Goal: Task Accomplishment & Management: Complete application form

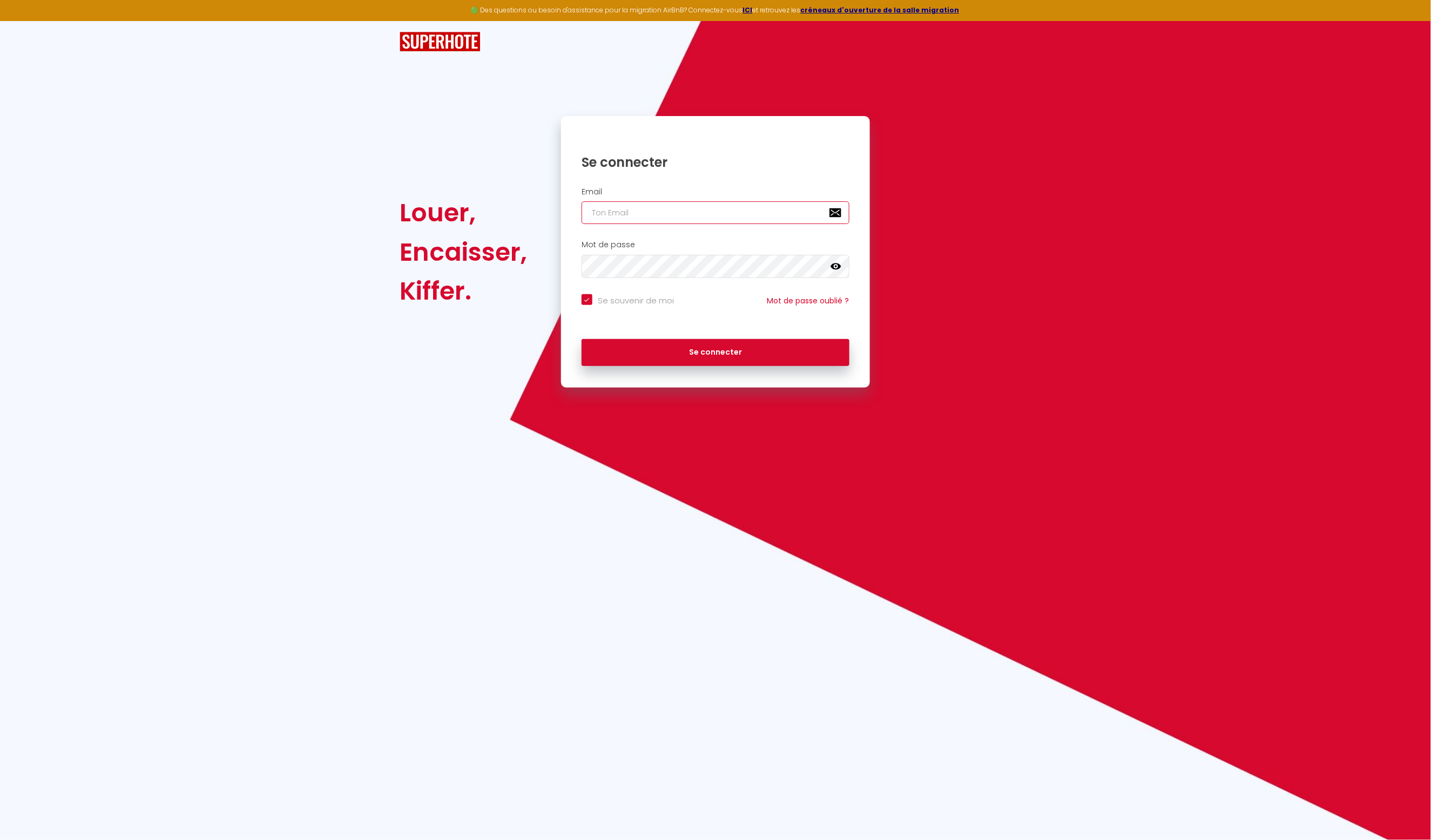
type input "[PERSON_NAME][EMAIL_ADDRESS][DOMAIN_NAME]"
click at [722, 353] on button "Se connecter" at bounding box center [716, 352] width 268 height 27
checkbox input "true"
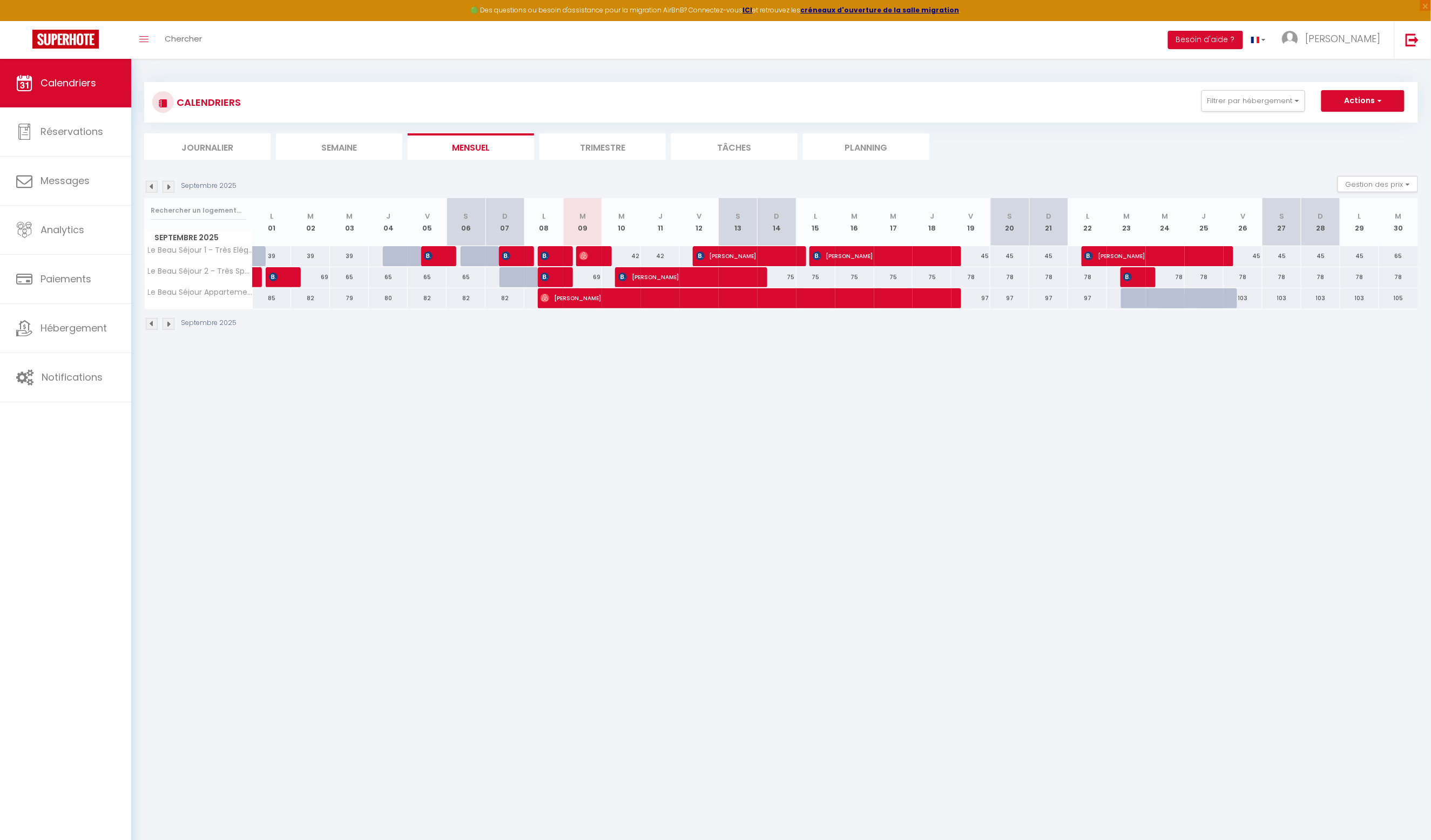
click at [560, 258] on div at bounding box center [557, 257] width 39 height 21
click at [549, 257] on img at bounding box center [545, 256] width 9 height 9
select select "OK"
select select "0"
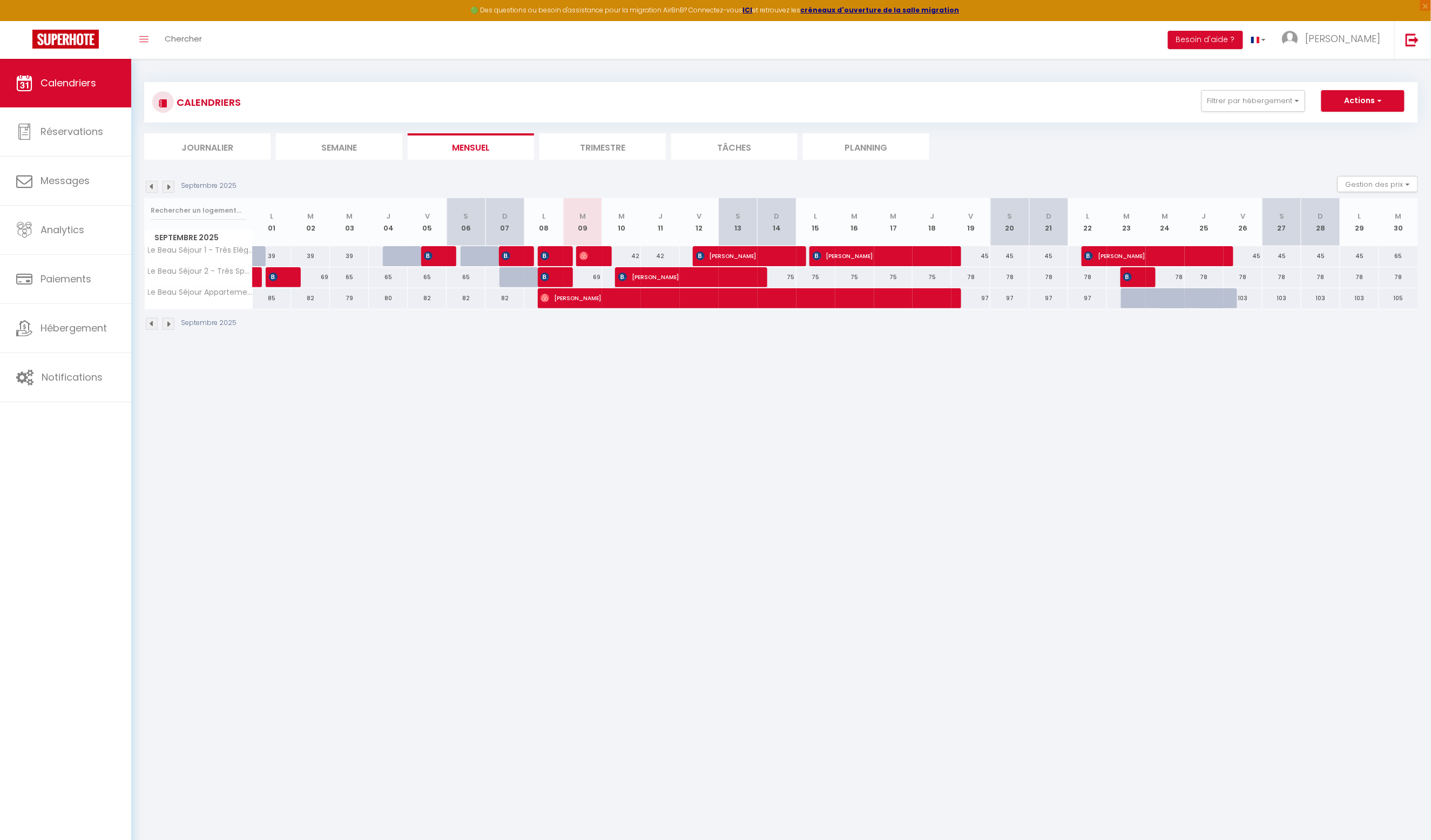
select select "0"
select select "1"
select select
select select "33226"
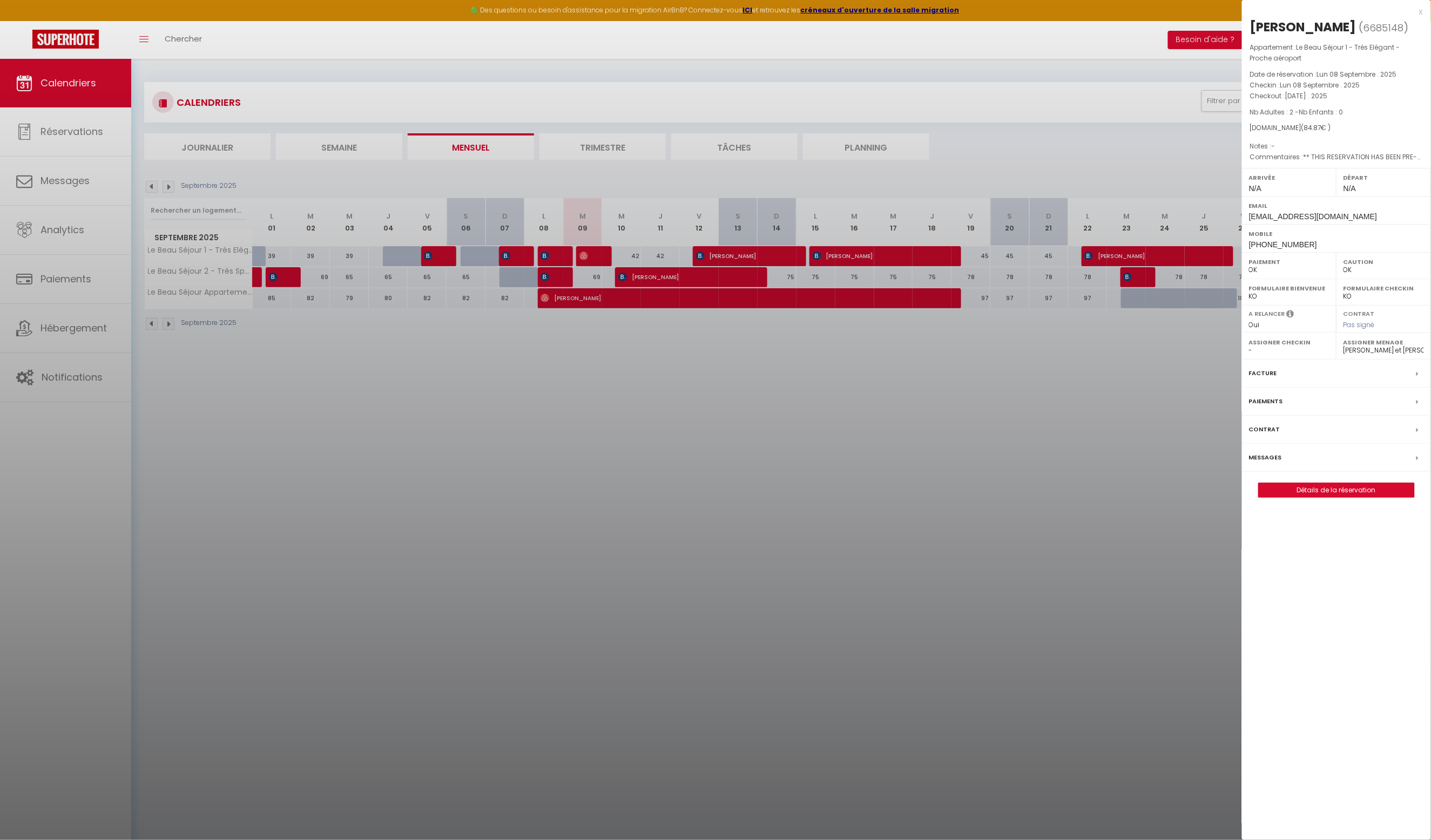
click at [554, 274] on div at bounding box center [715, 420] width 1431 height 840
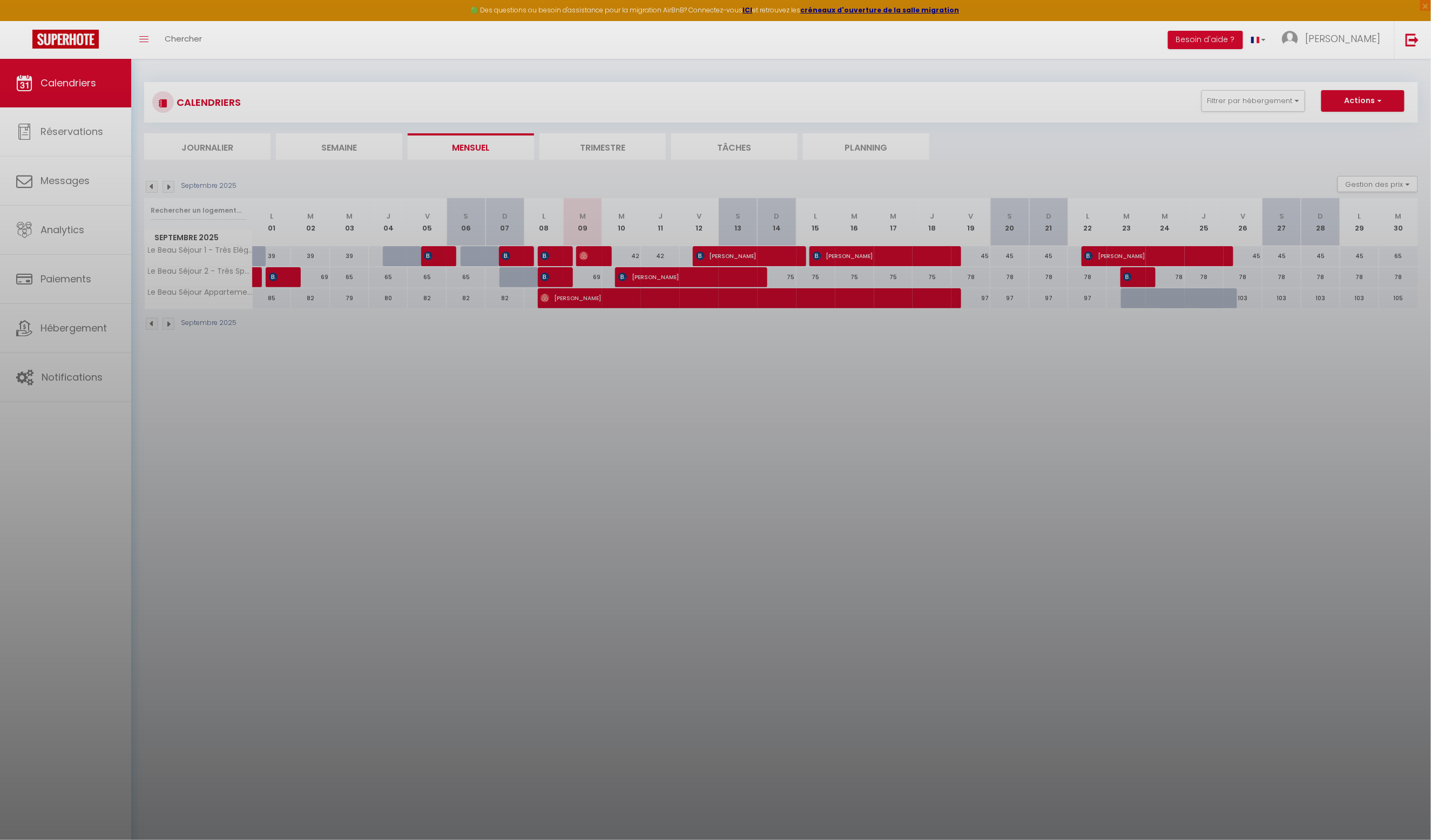
scroll to position [1, 0]
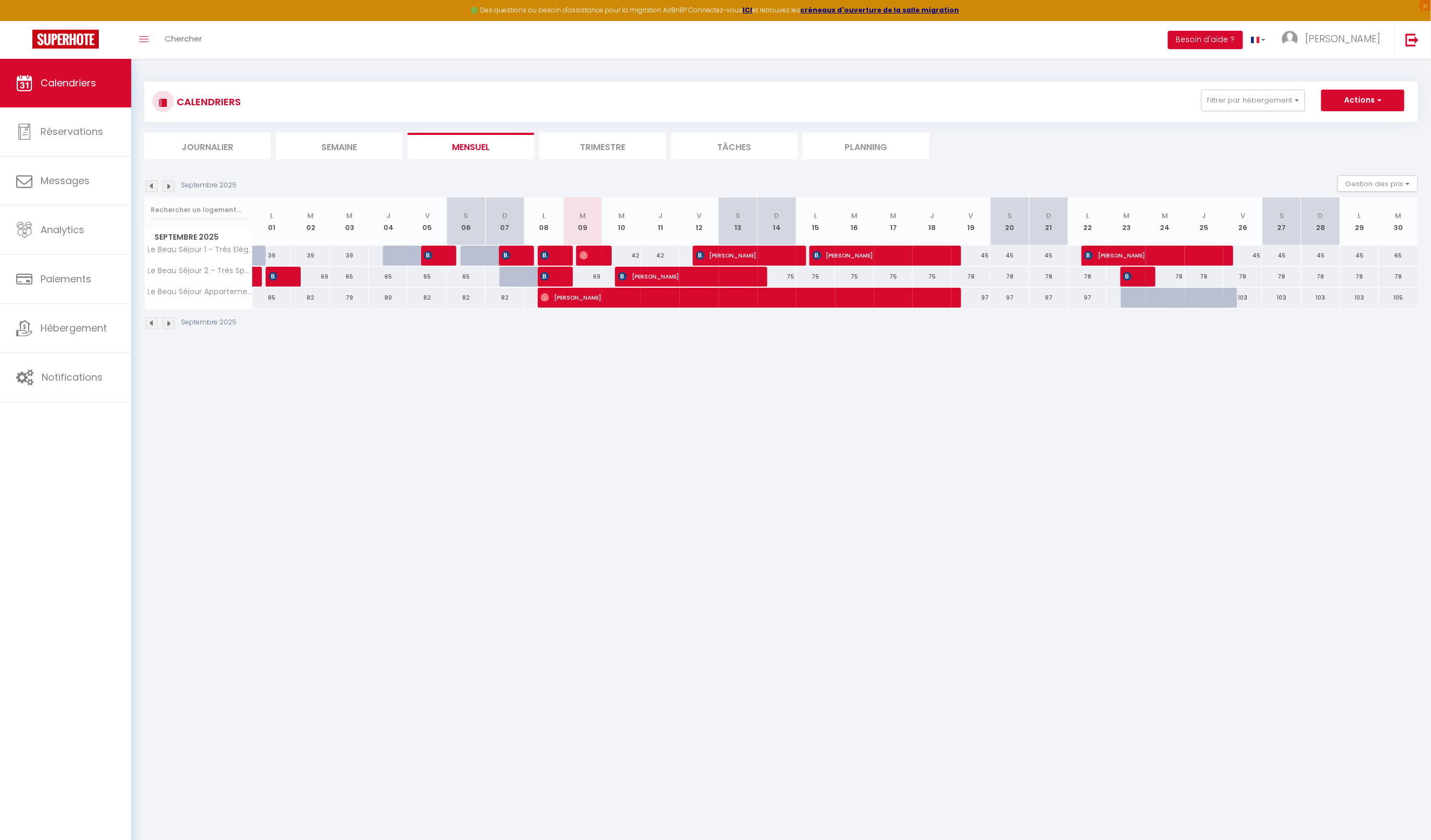
click at [554, 274] on span "[PERSON_NAME]" at bounding box center [547, 276] width 13 height 21
select select "KO"
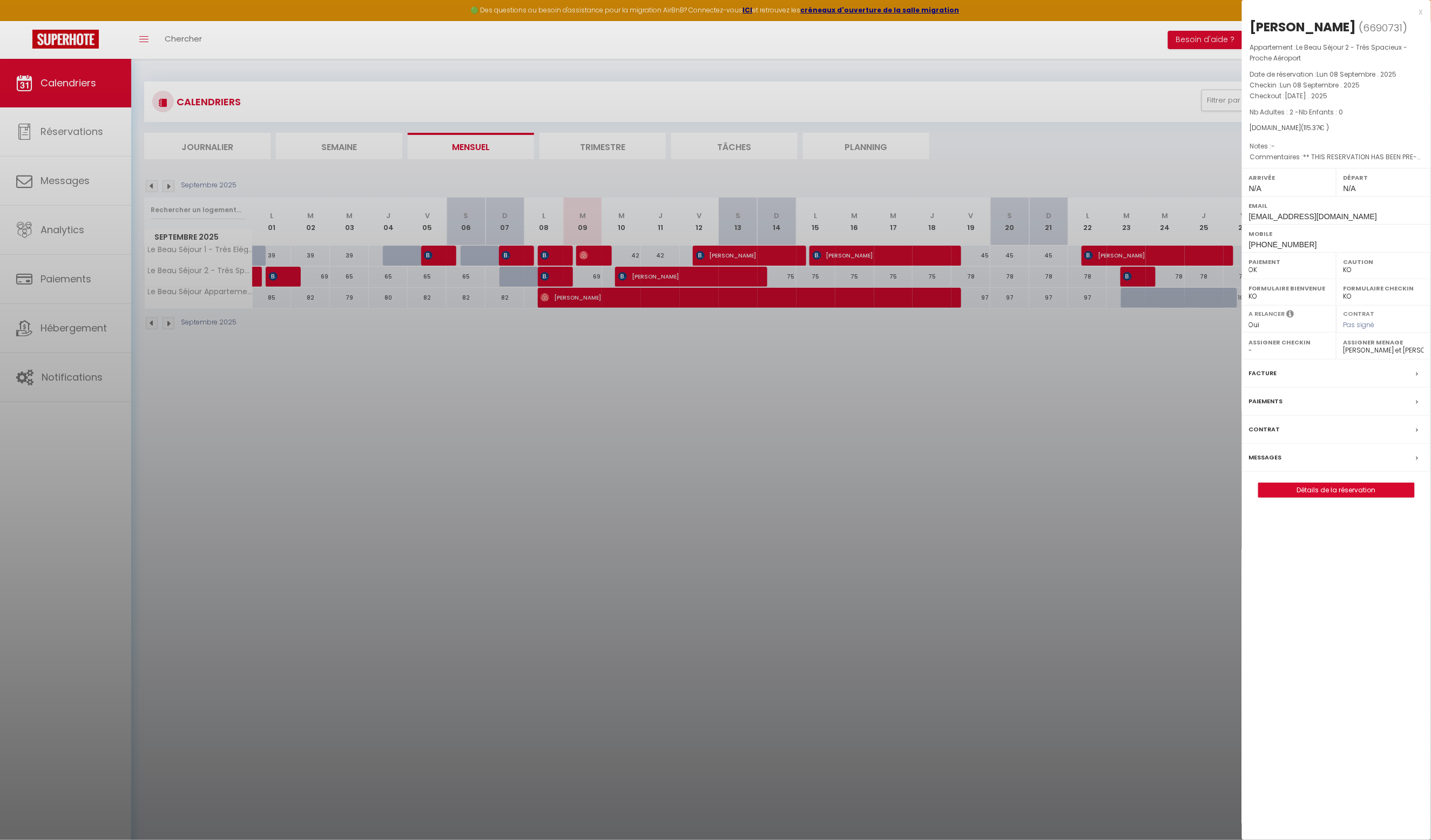
click at [554, 274] on div at bounding box center [715, 420] width 1431 height 840
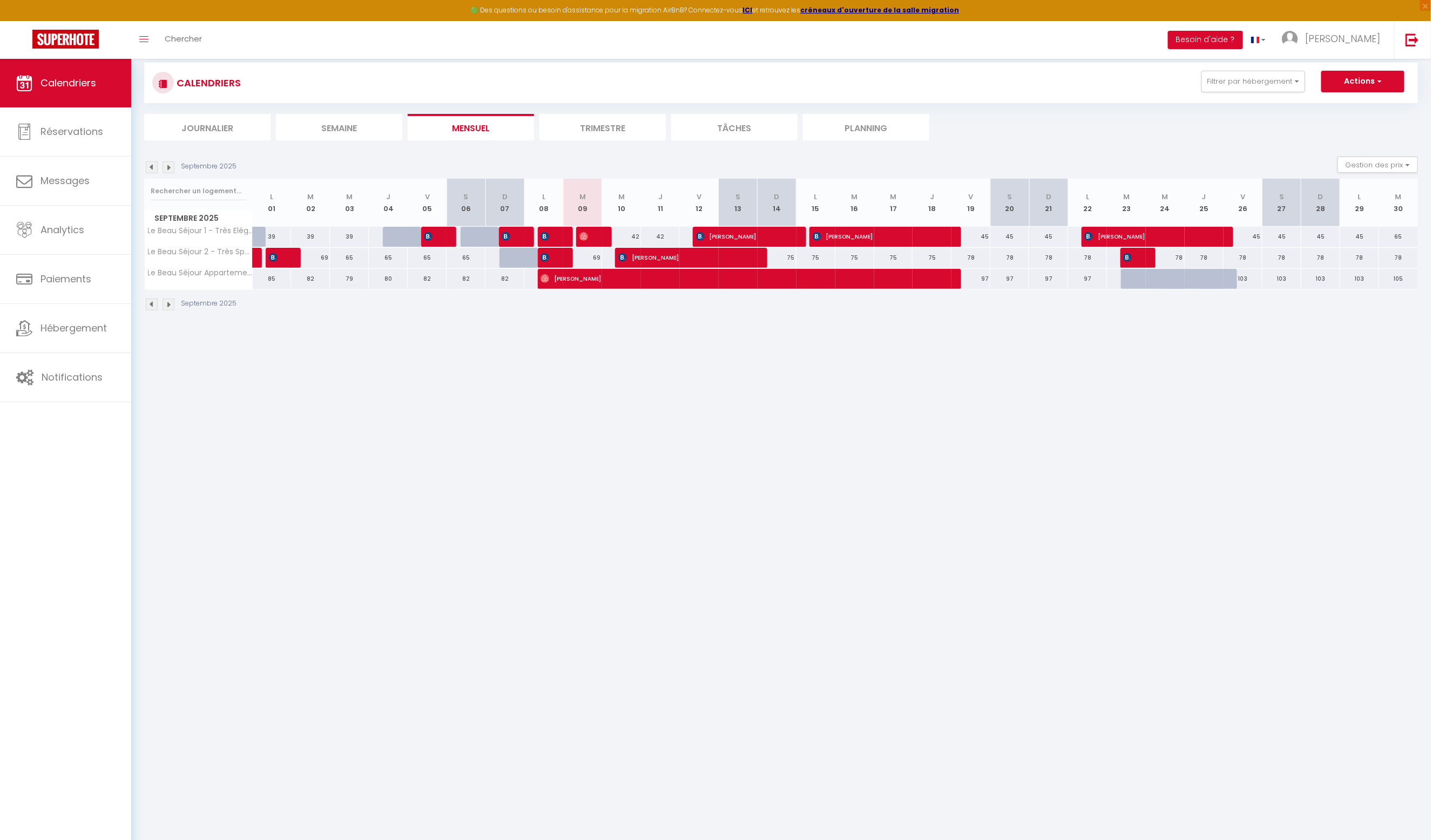
scroll to position [20, 0]
click at [650, 256] on span "[PERSON_NAME]" at bounding box center [683, 257] width 130 height 21
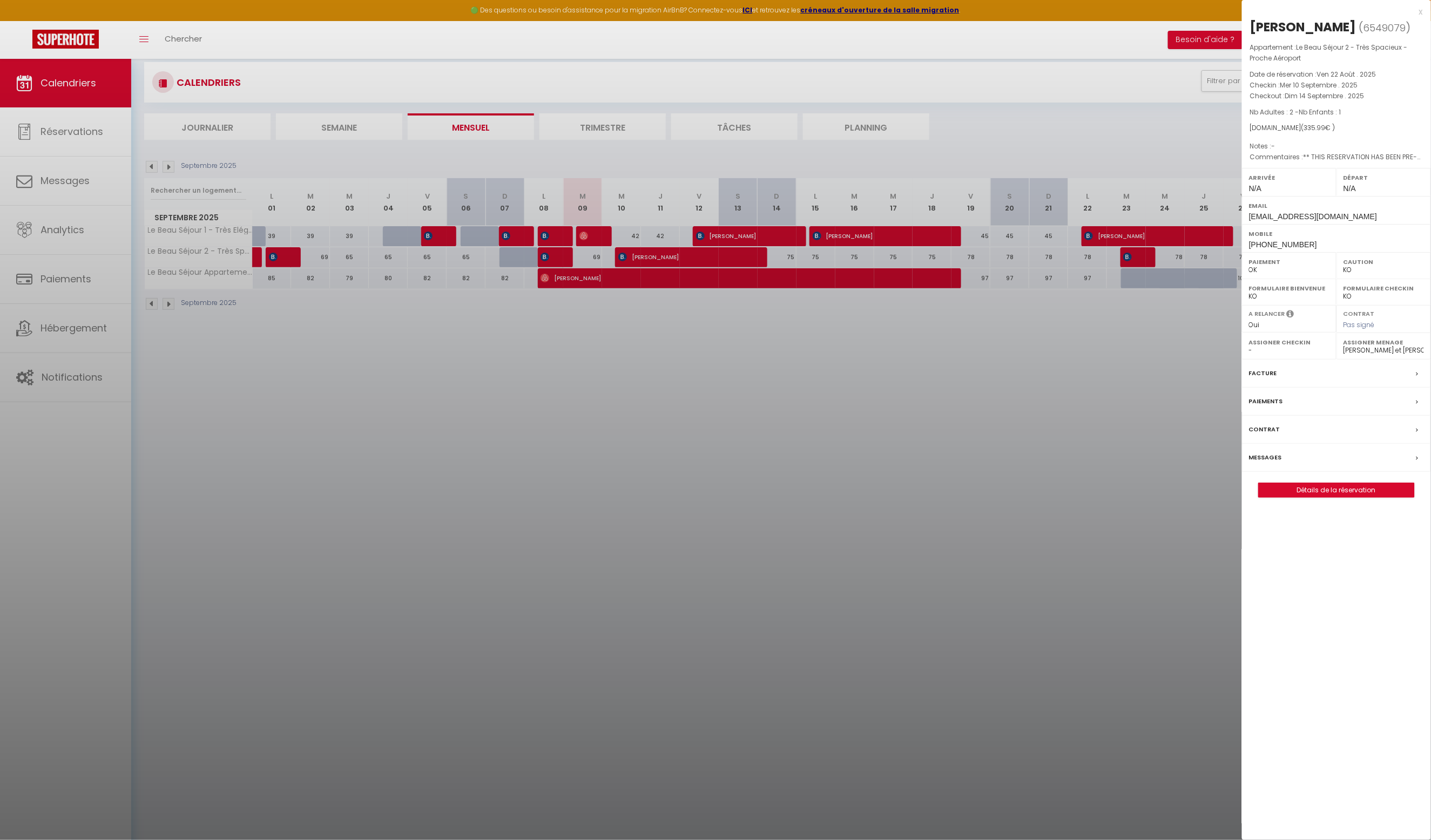
click at [1331, 486] on link "Détails de la réservation" at bounding box center [1336, 490] width 156 height 14
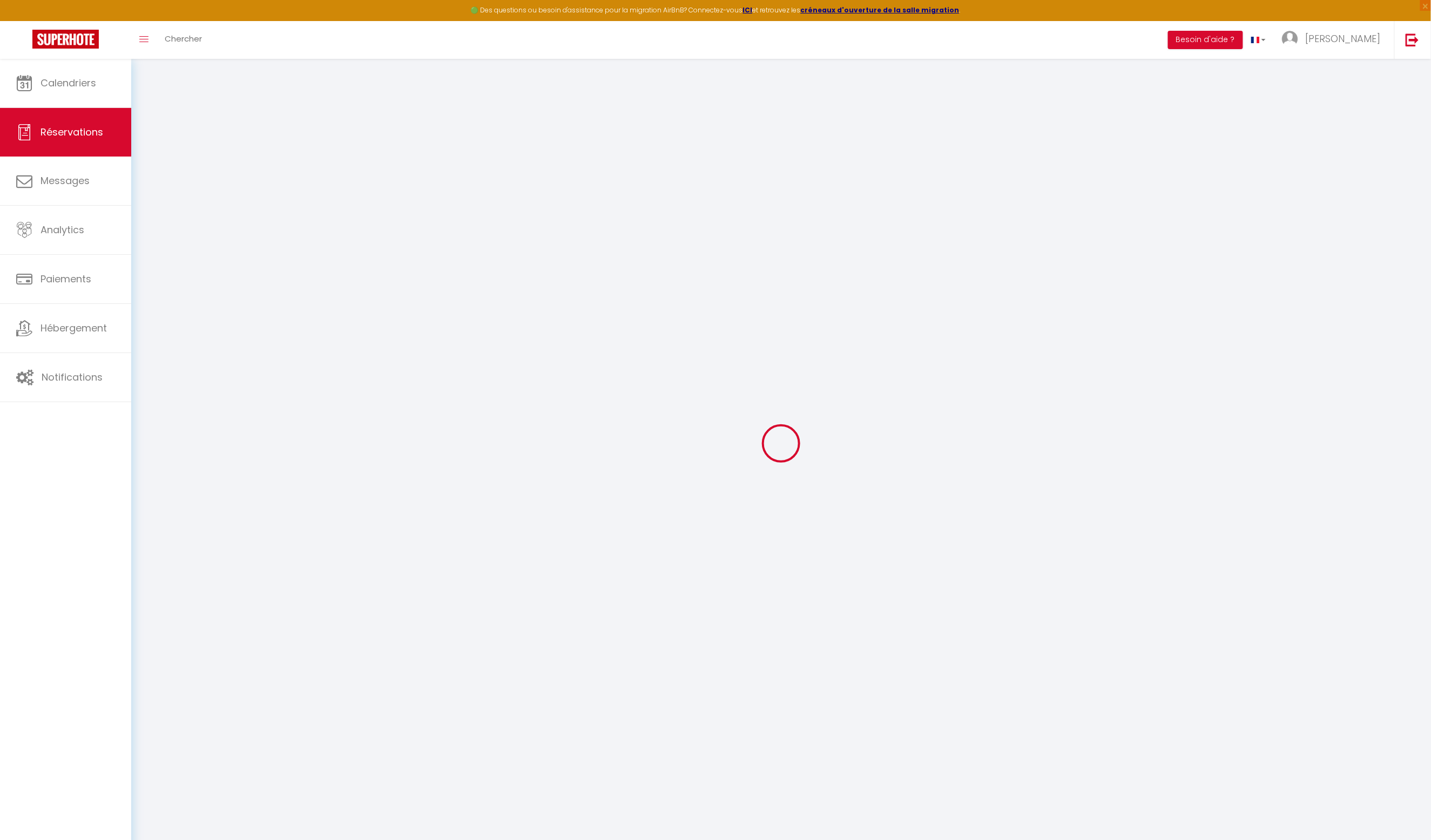
type input "Asen"
type input "[PERSON_NAME]"
type input "[EMAIL_ADDRESS][DOMAIN_NAME]"
type input "[PHONE_NUMBER]"
type input "."
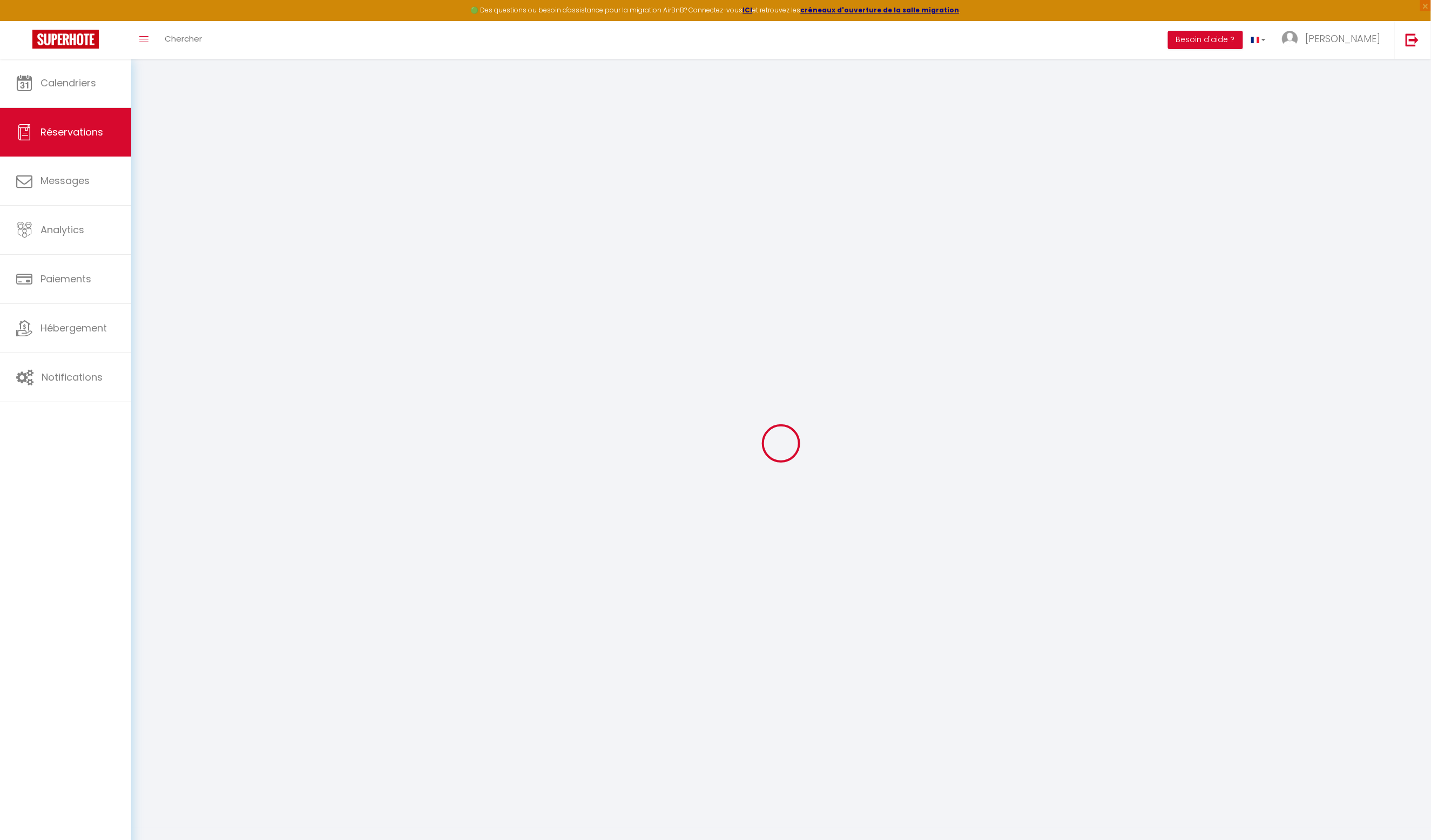
select select "BG"
type input "54.93"
type input "4.7"
select select "47497"
select select "1"
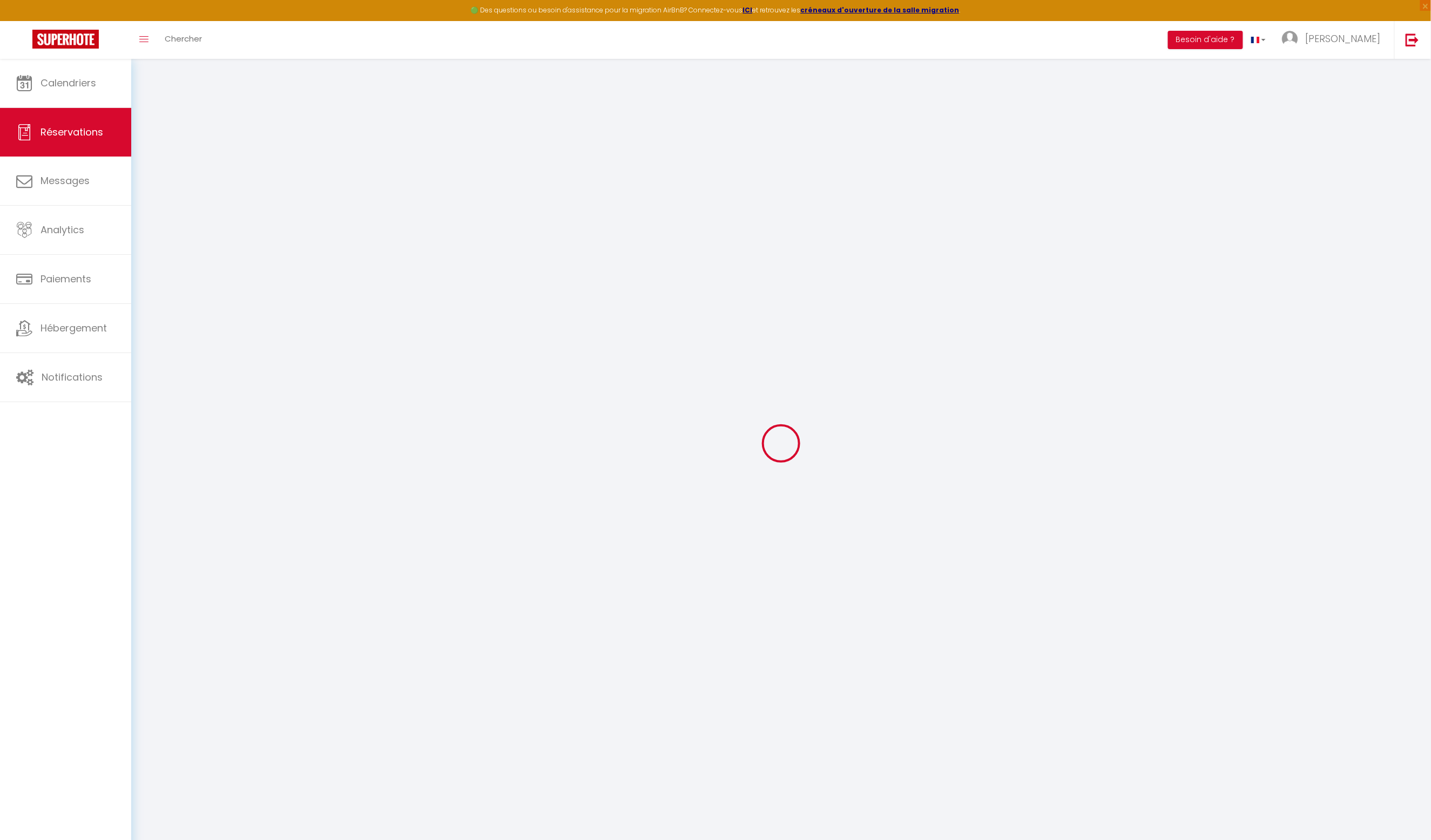
select select
type input "2"
type input "1"
select select "12"
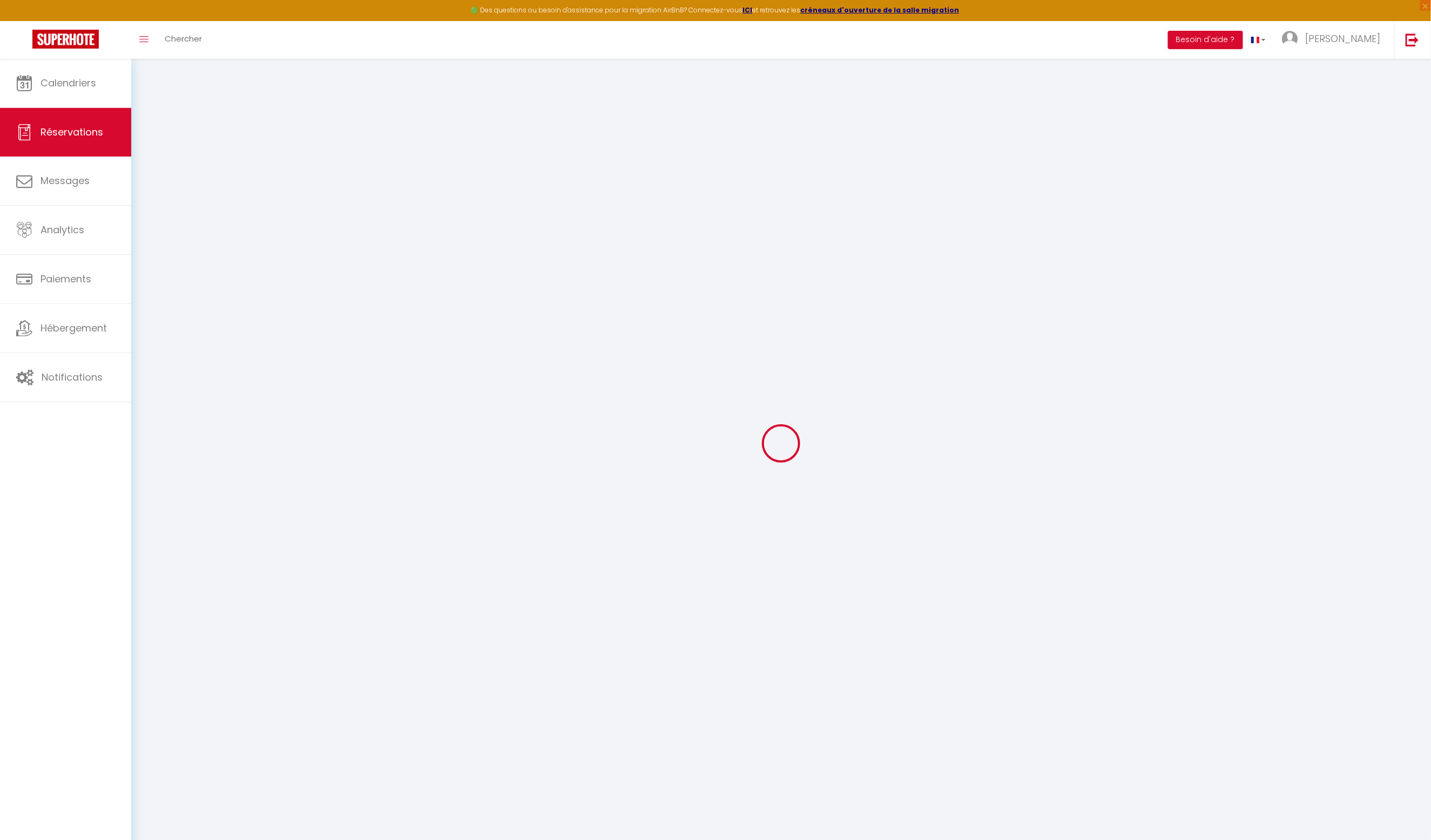
select select
type input "283.12"
checkbox input "false"
type input "0"
select select "2"
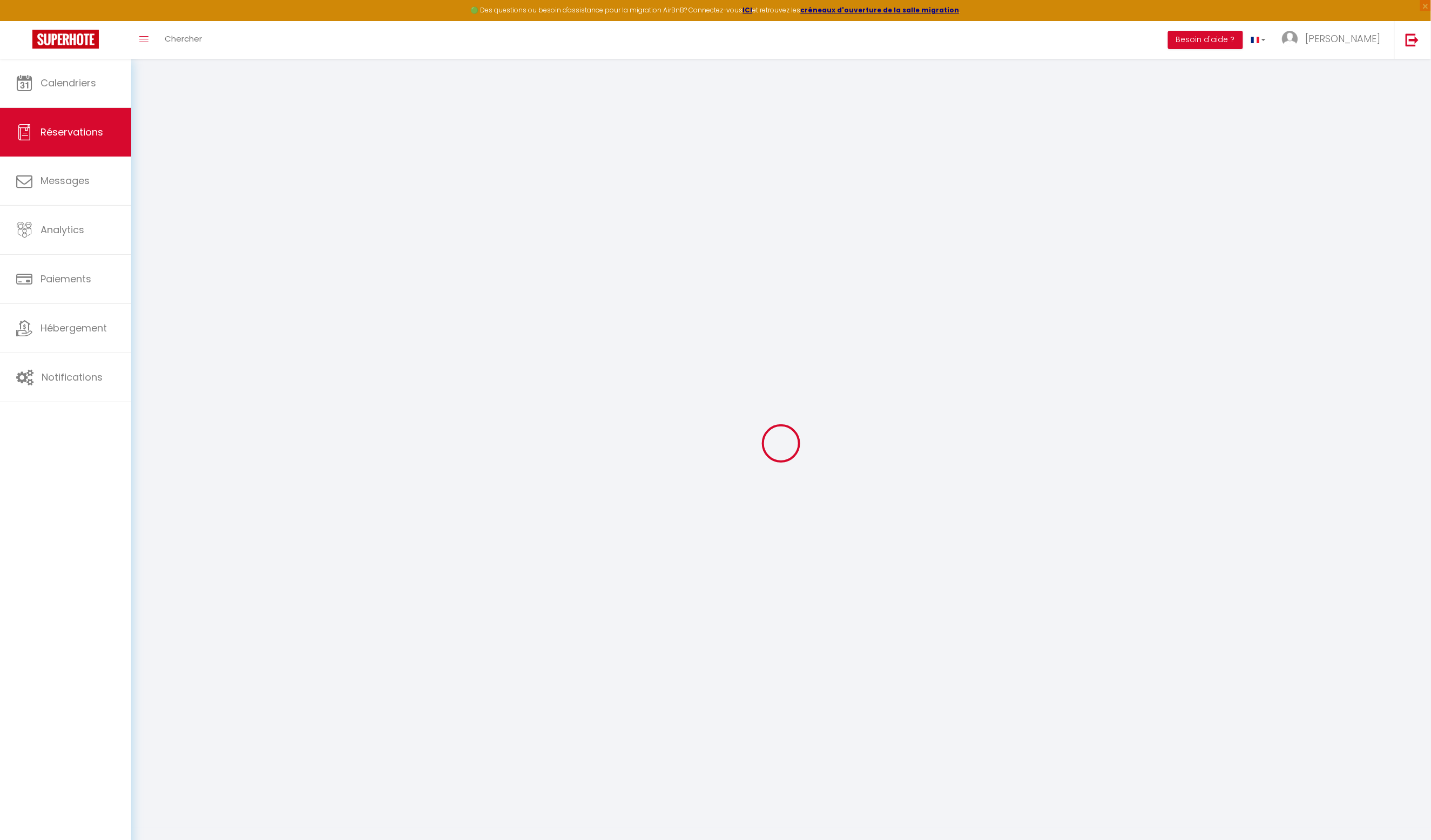
type input "0"
select select
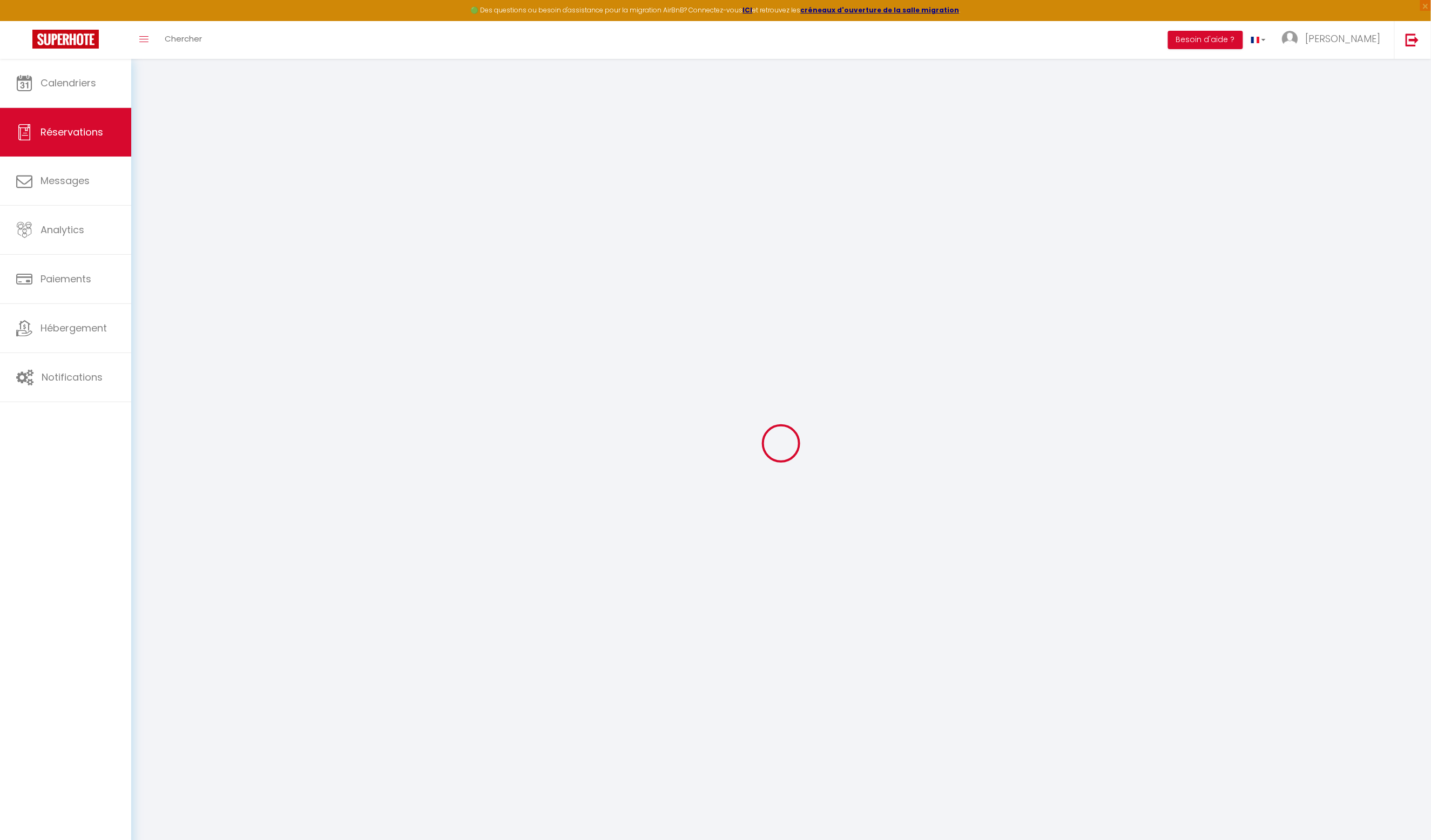
select select "14"
checkbox input "false"
select select
checkbox input "false"
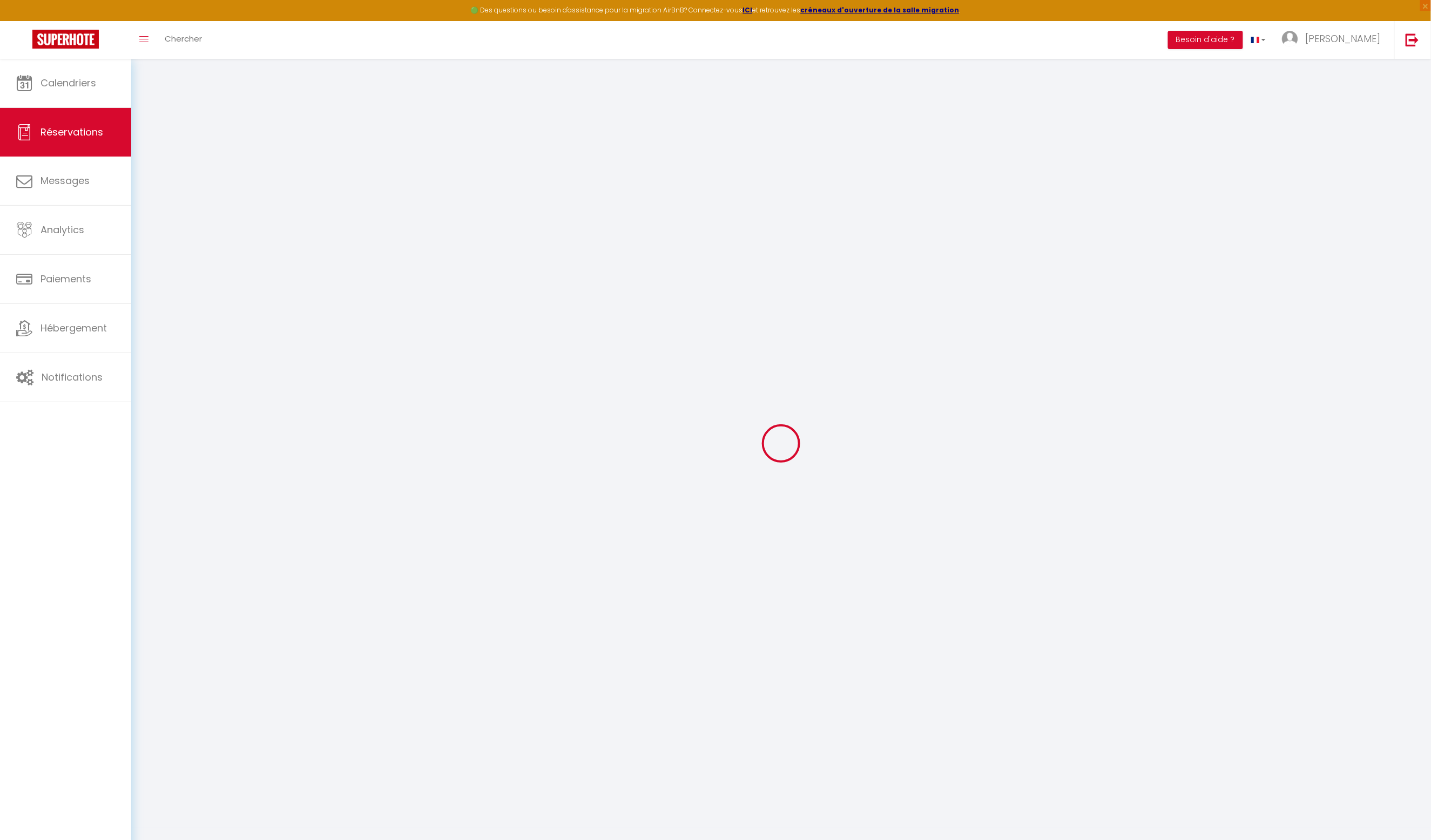
select select
checkbox input "false"
select select
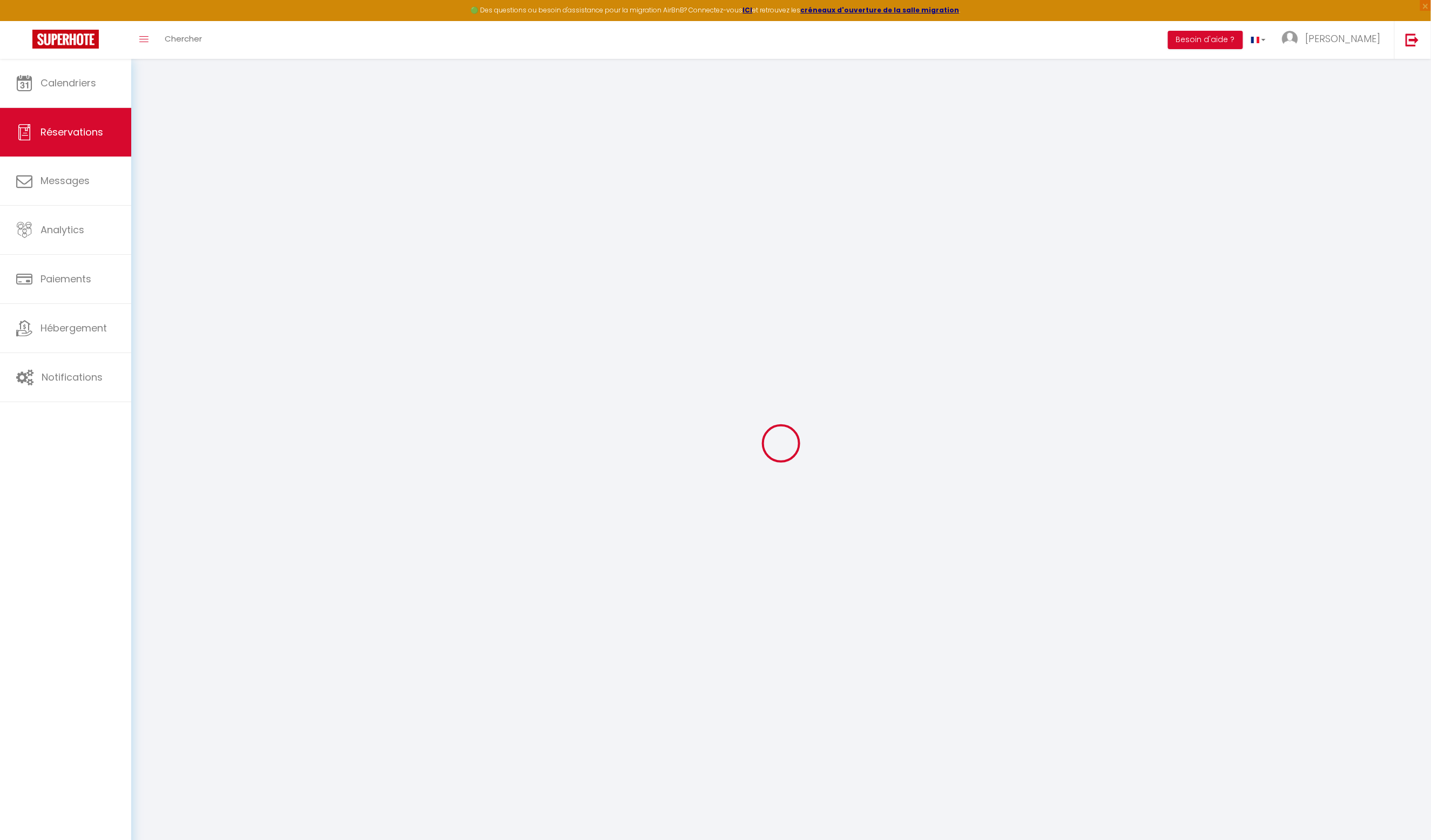
checkbox input "false"
type textarea "** THIS RESERVATION HAS BEEN PRE-PAID ** Reservation has a cancellation grace p…"
type input "40"
type input "12.87"
select select
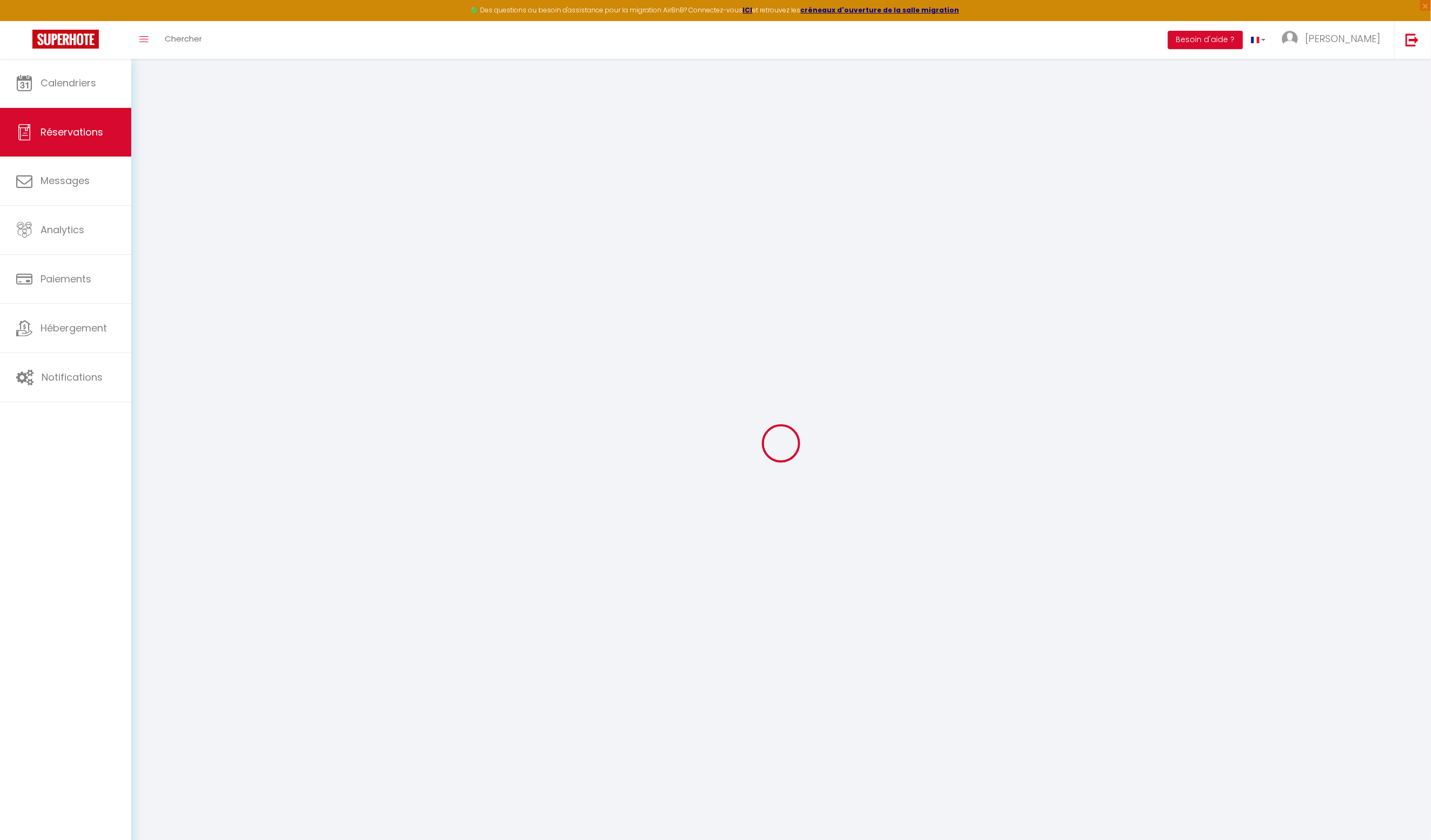
select select
checkbox input "false"
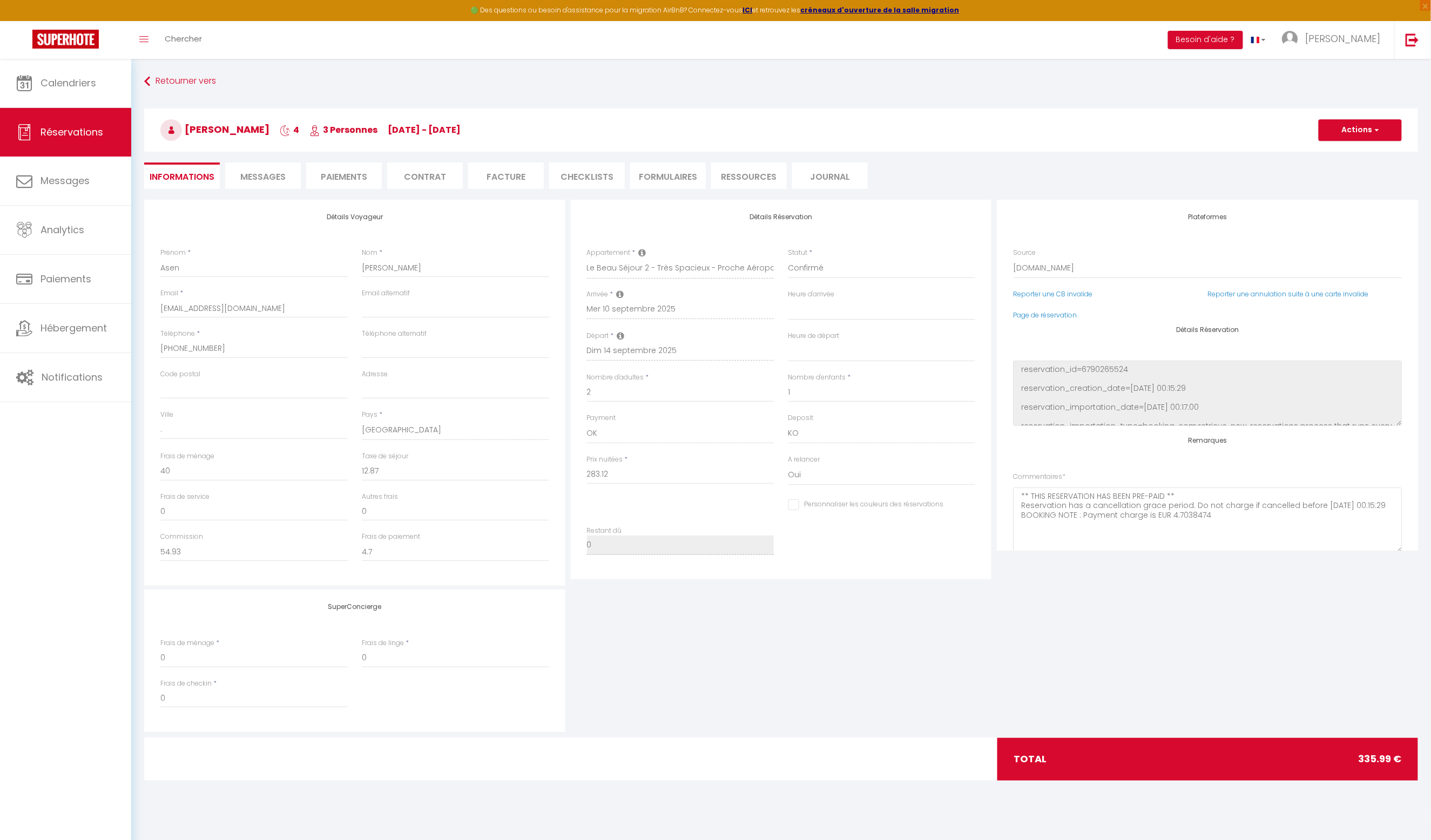
select select
checkbox input "false"
click at [335, 176] on li "Paiements" at bounding box center [344, 176] width 76 height 26
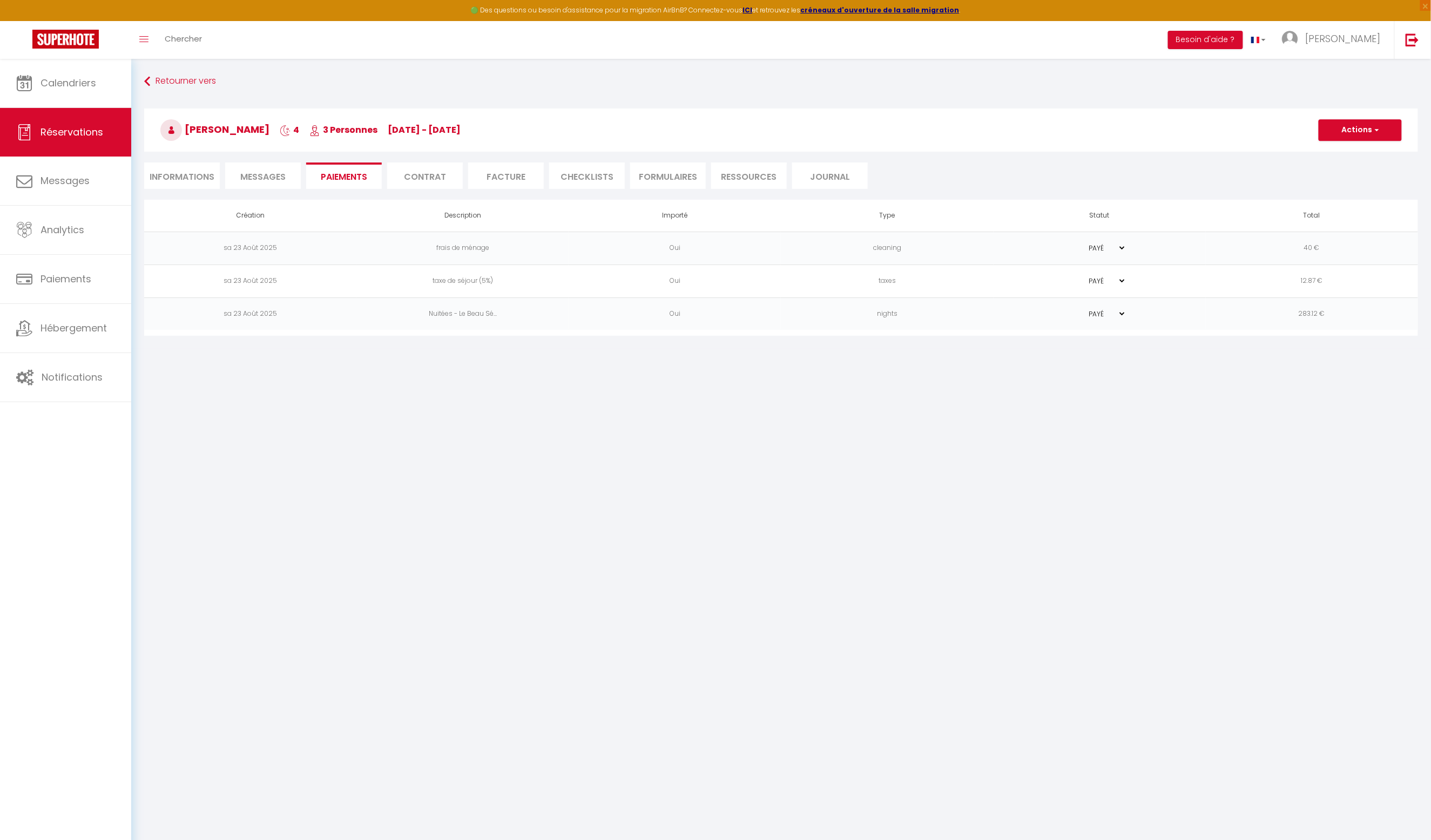
click at [191, 177] on li "Informations" at bounding box center [182, 176] width 76 height 26
select select
